Goal: Transaction & Acquisition: Subscribe to service/newsletter

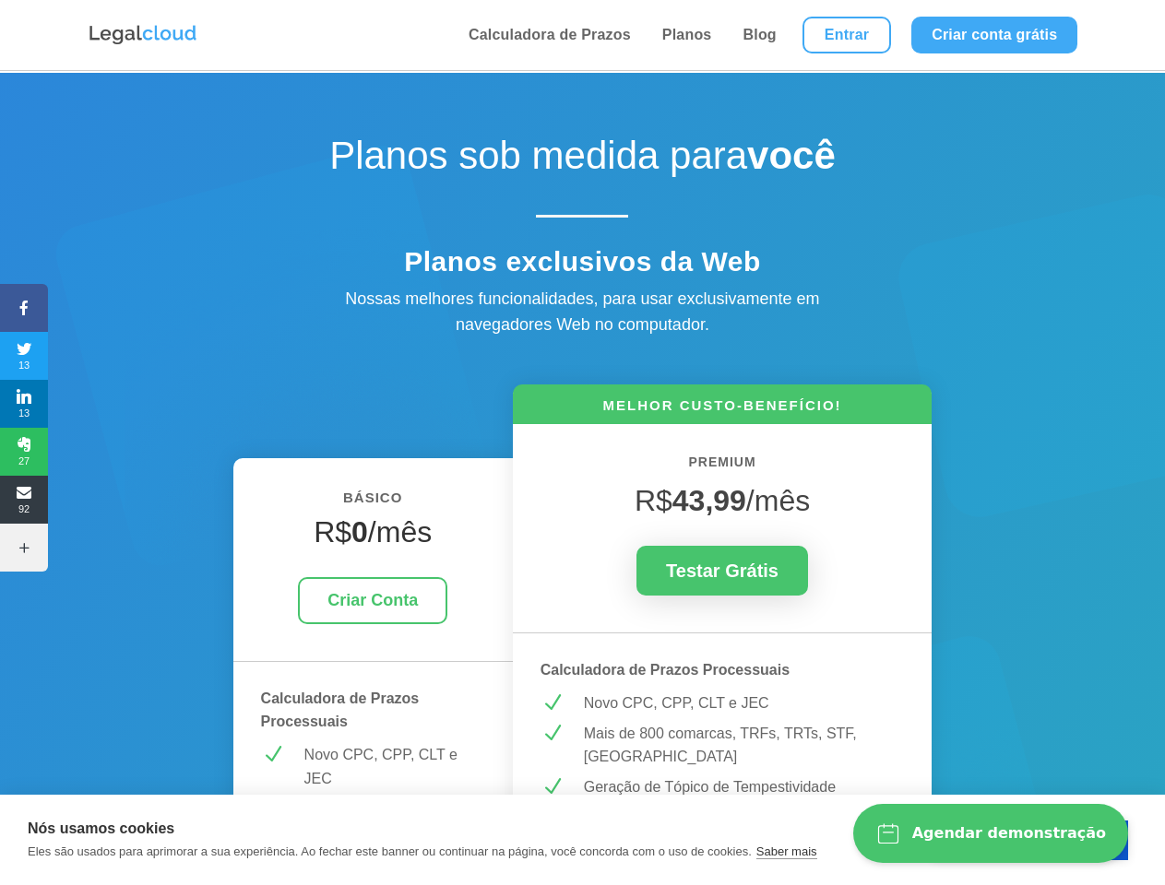
click at [24, 308] on icon at bounding box center [24, 308] width 48 height 15
click at [24, 356] on span "13" at bounding box center [24, 356] width 48 height 30
click at [24, 404] on span "13" at bounding box center [24, 404] width 48 height 30
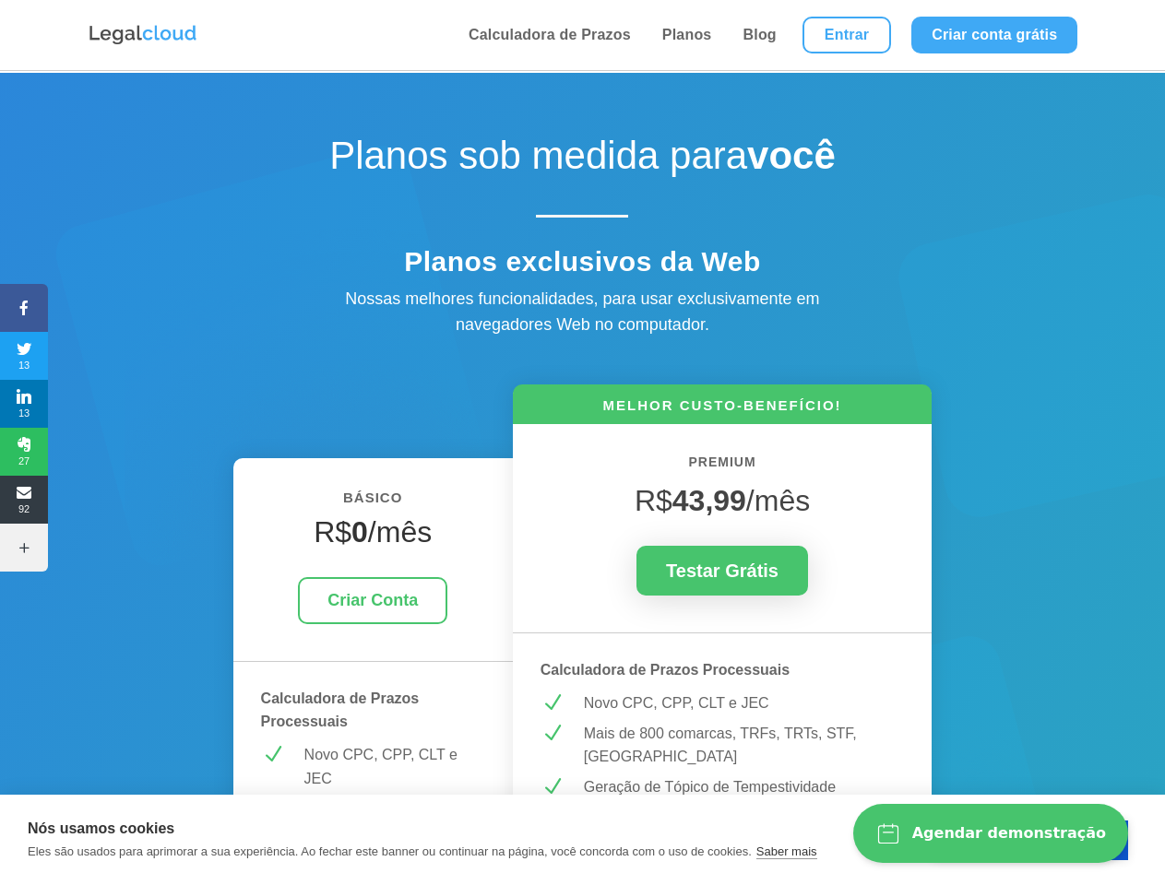
click at [24, 452] on span "27" at bounding box center [24, 452] width 48 height 30
click at [24, 500] on span "92" at bounding box center [24, 500] width 48 height 30
click at [24, 548] on icon at bounding box center [24, 547] width 48 height 15
